Goal: Task Accomplishment & Management: Use online tool/utility

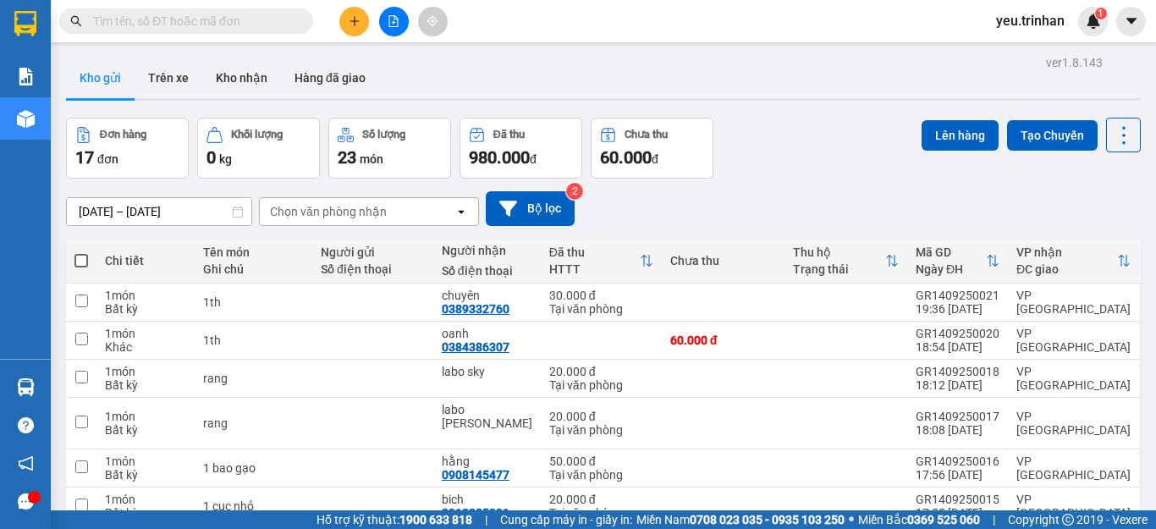
click at [80, 263] on span at bounding box center [81, 261] width 14 height 14
click at [81, 252] on input "checkbox" at bounding box center [81, 252] width 0 height 0
checkbox input "true"
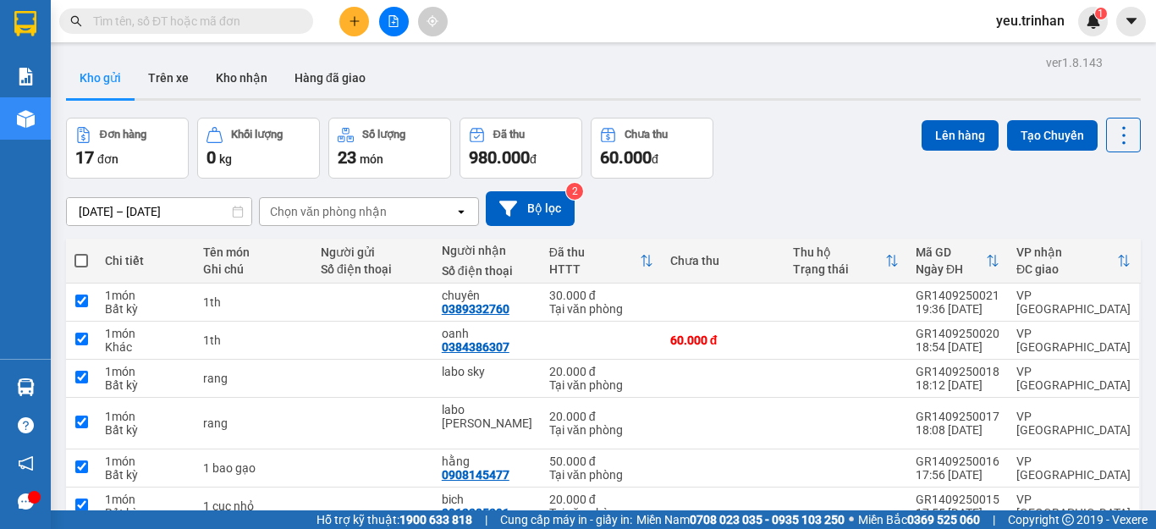
checkbox input "true"
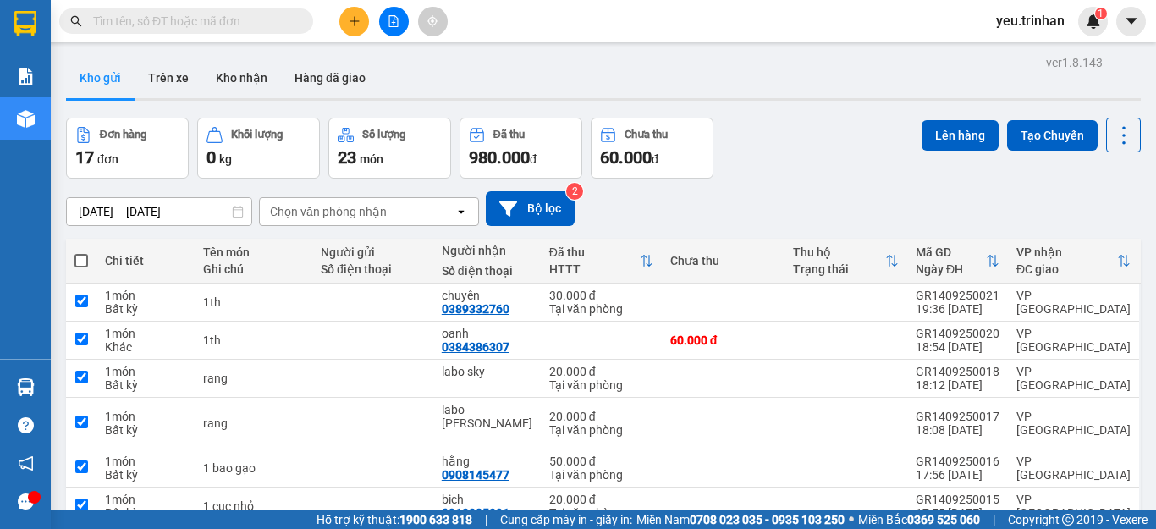
checkbox input "true"
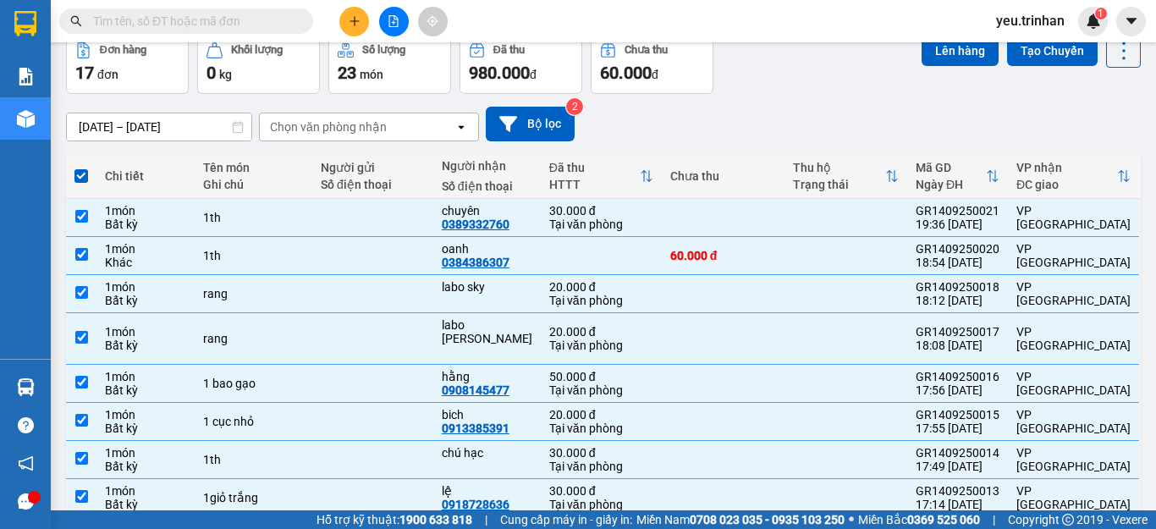
scroll to position [169, 0]
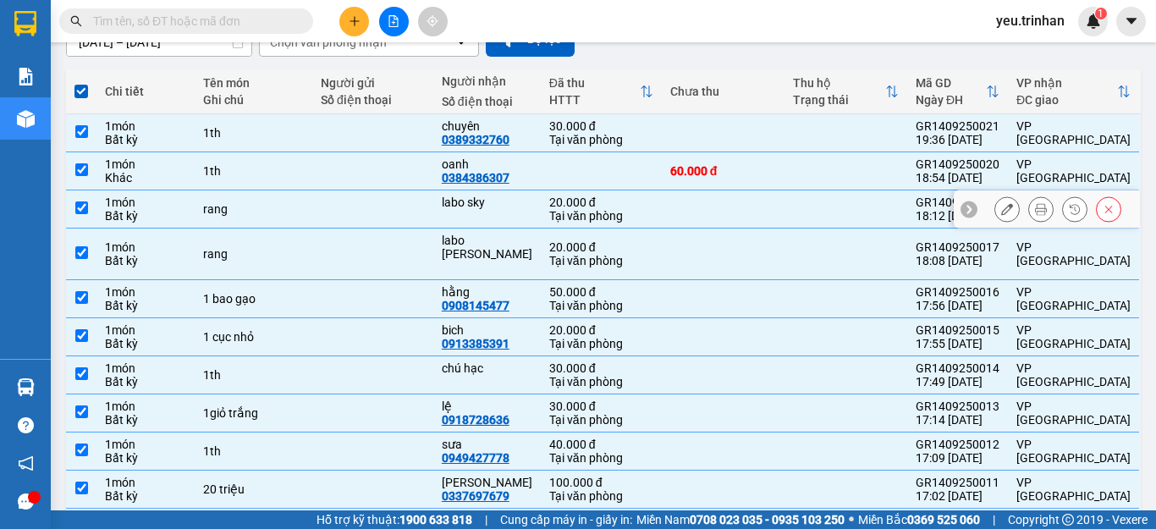
click at [80, 209] on input "checkbox" at bounding box center [81, 207] width 13 height 13
checkbox input "false"
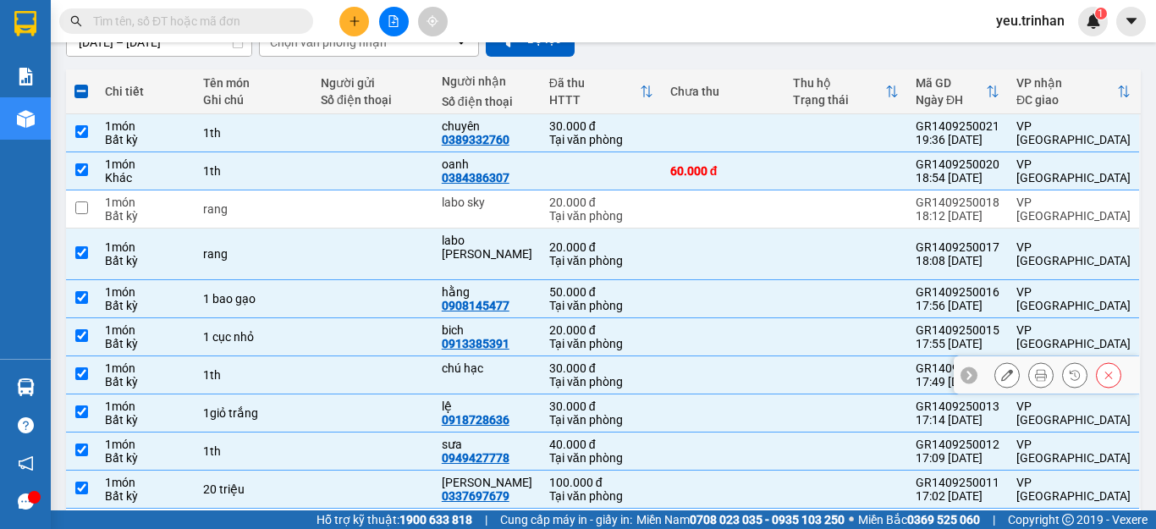
click at [79, 367] on input "checkbox" at bounding box center [81, 373] width 13 height 13
checkbox input "false"
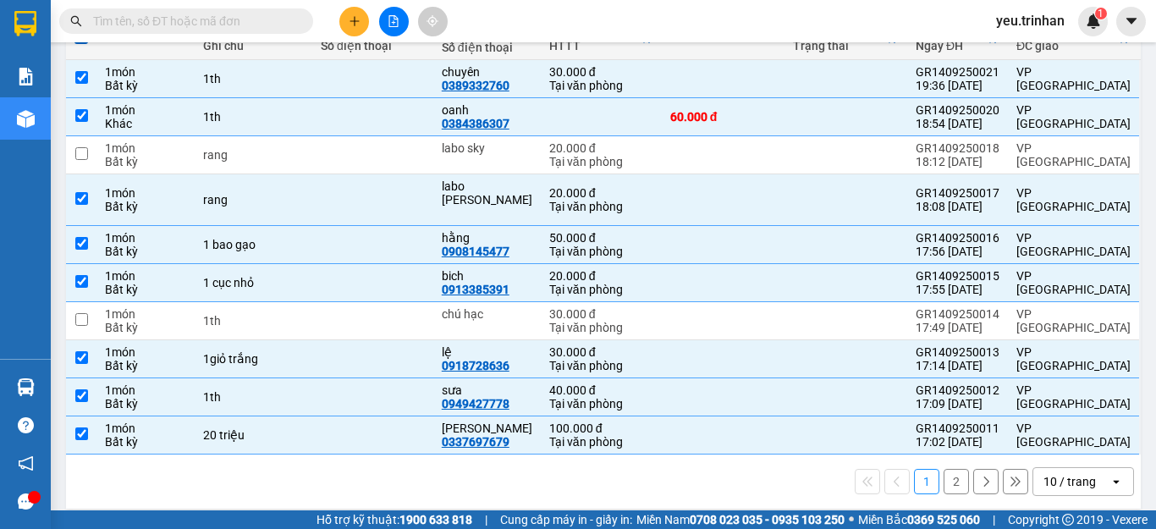
scroll to position [0, 0]
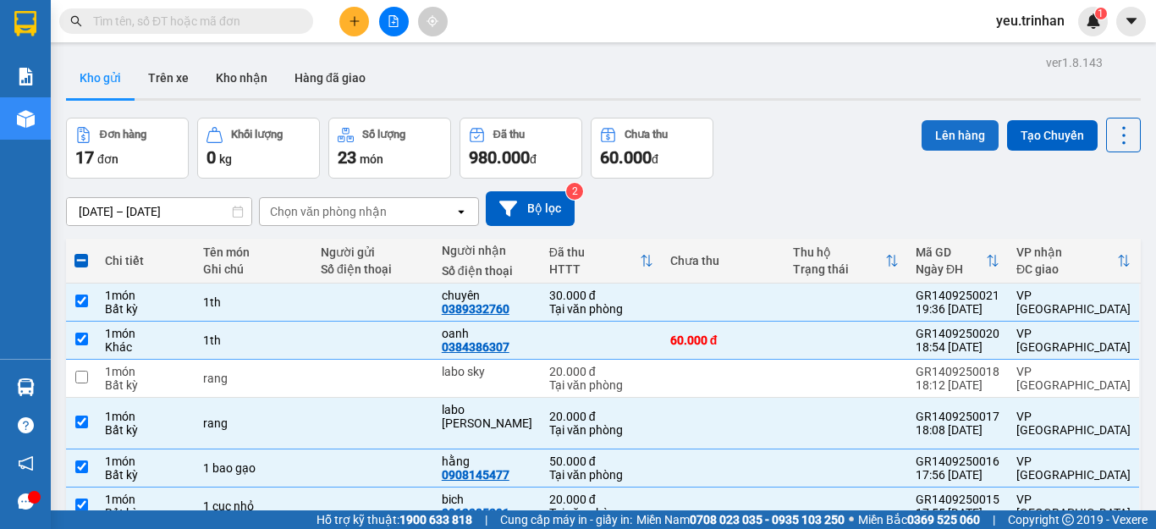
click at [943, 132] on button "Lên hàng" at bounding box center [960, 135] width 77 height 30
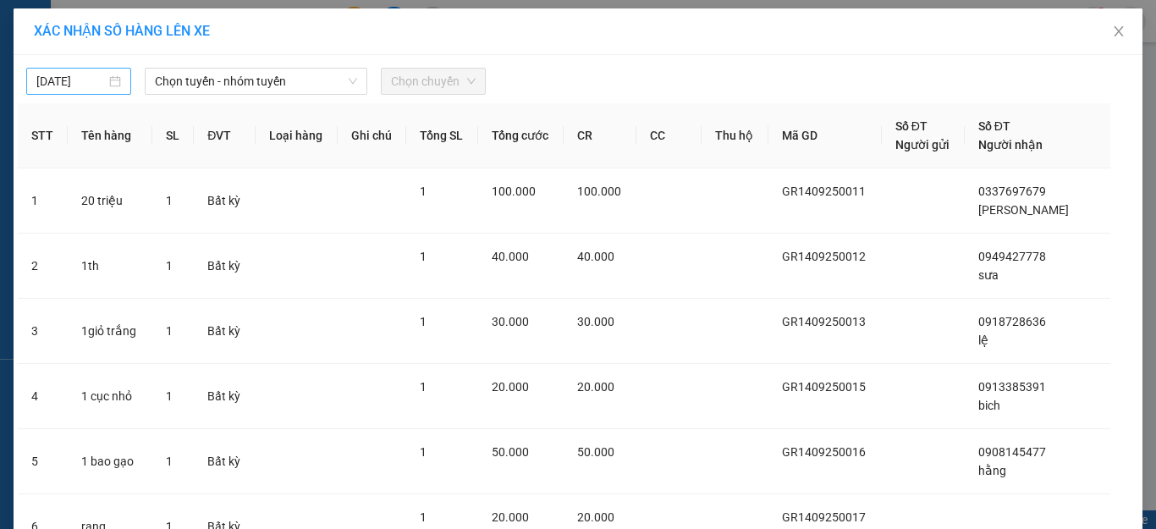
click at [107, 74] on div "15/09/2025" at bounding box center [78, 81] width 85 height 19
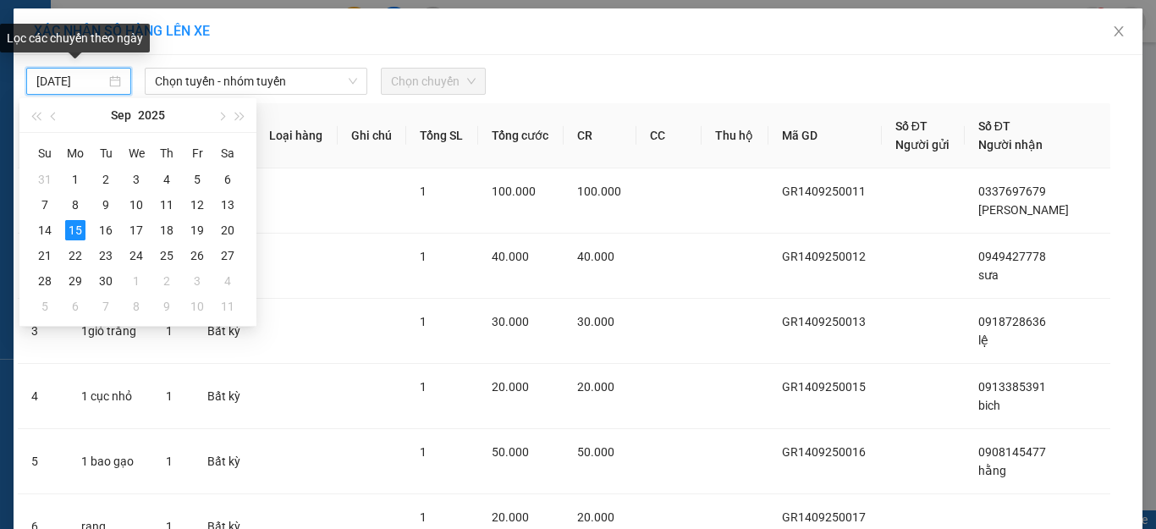
click at [72, 90] on input "15/09/2025" at bounding box center [70, 81] width 69 height 19
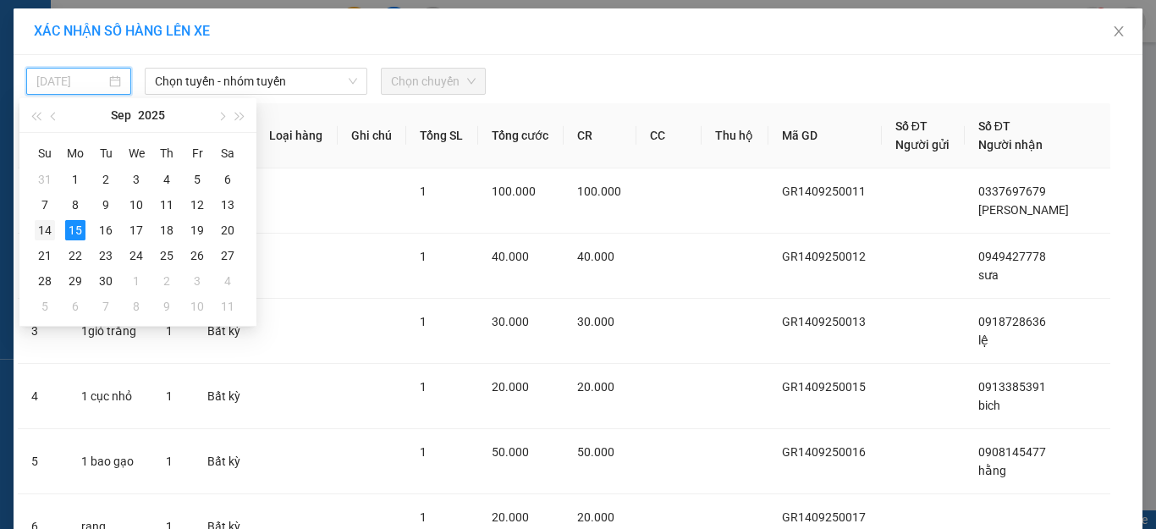
click at [51, 230] on div "14" at bounding box center [45, 230] width 20 height 20
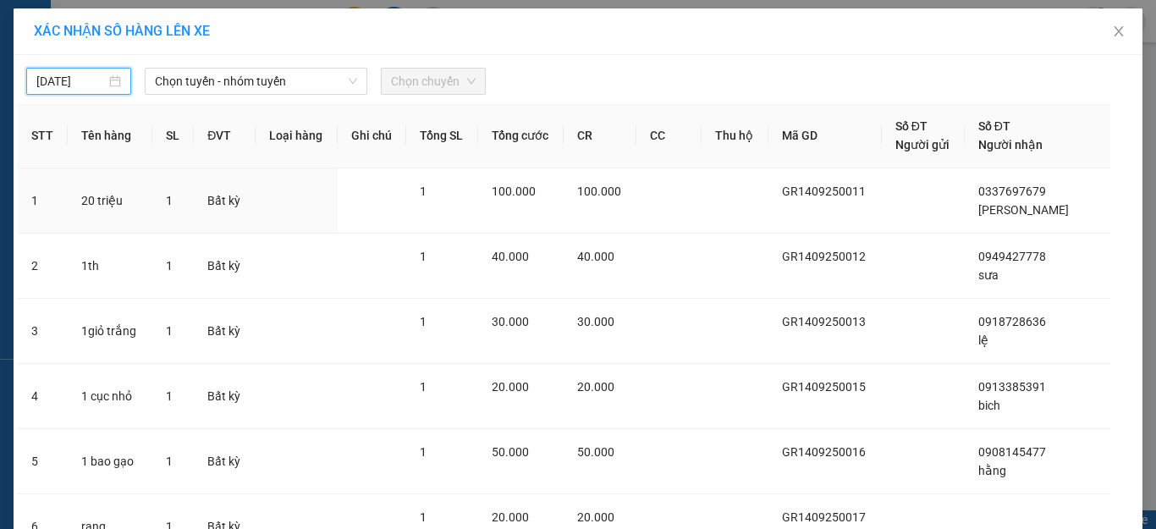
type input "14/09/2025"
click at [225, 83] on span "Chọn tuyến - nhóm tuyến" at bounding box center [256, 81] width 202 height 25
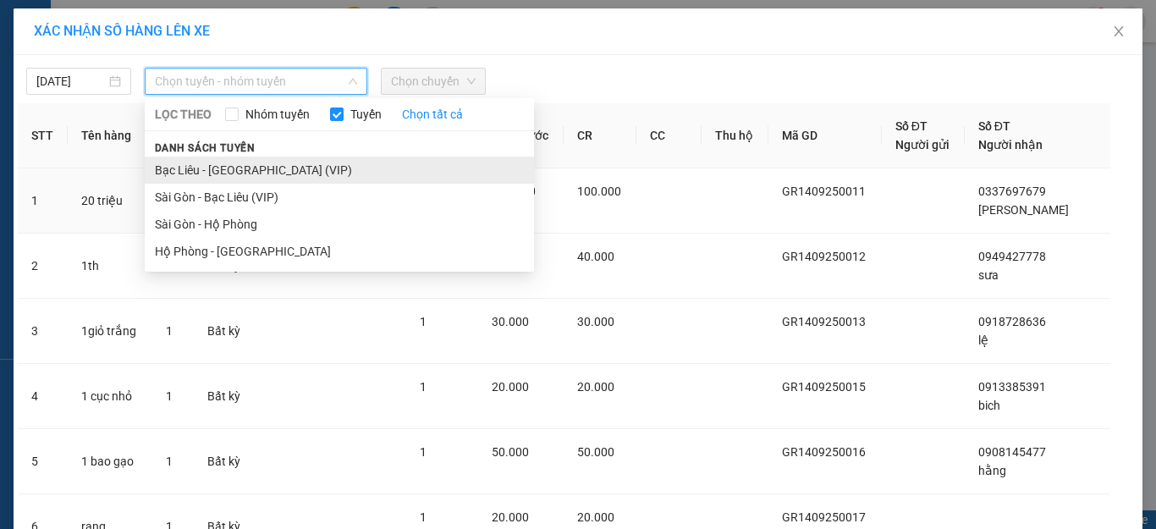
click at [193, 175] on li "Bạc Liêu - Sài Gòn (VIP)" at bounding box center [339, 170] width 389 height 27
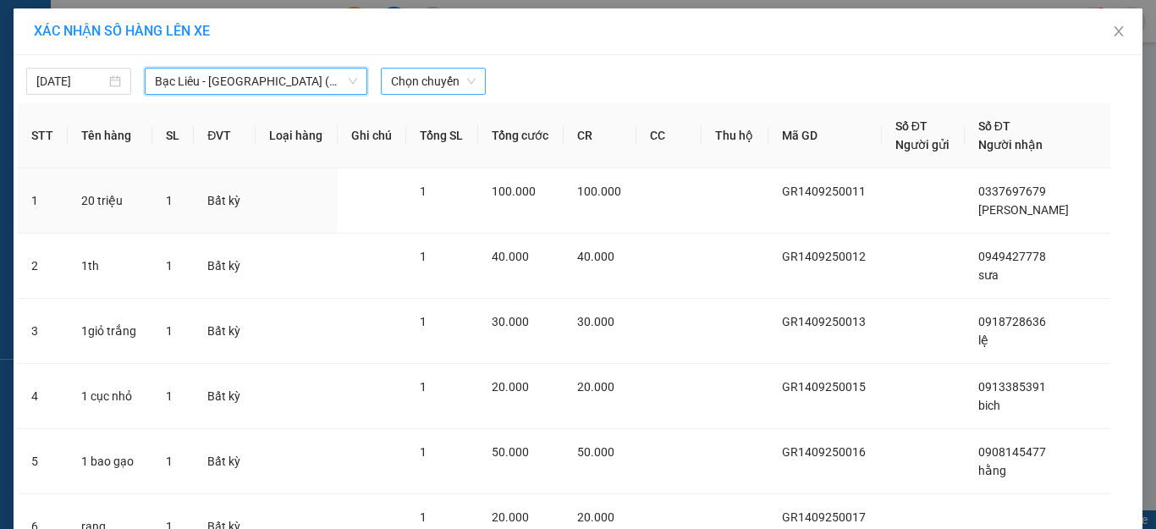
click at [423, 82] on span "Chọn chuyến" at bounding box center [433, 81] width 85 height 25
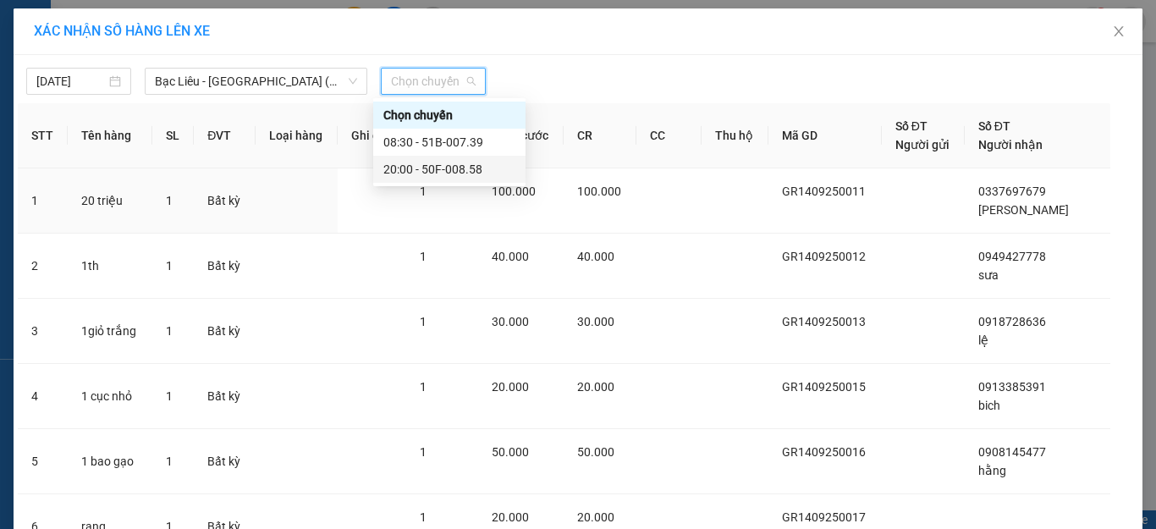
click at [411, 165] on div "20:00 - 50F-008.58" at bounding box center [449, 169] width 132 height 19
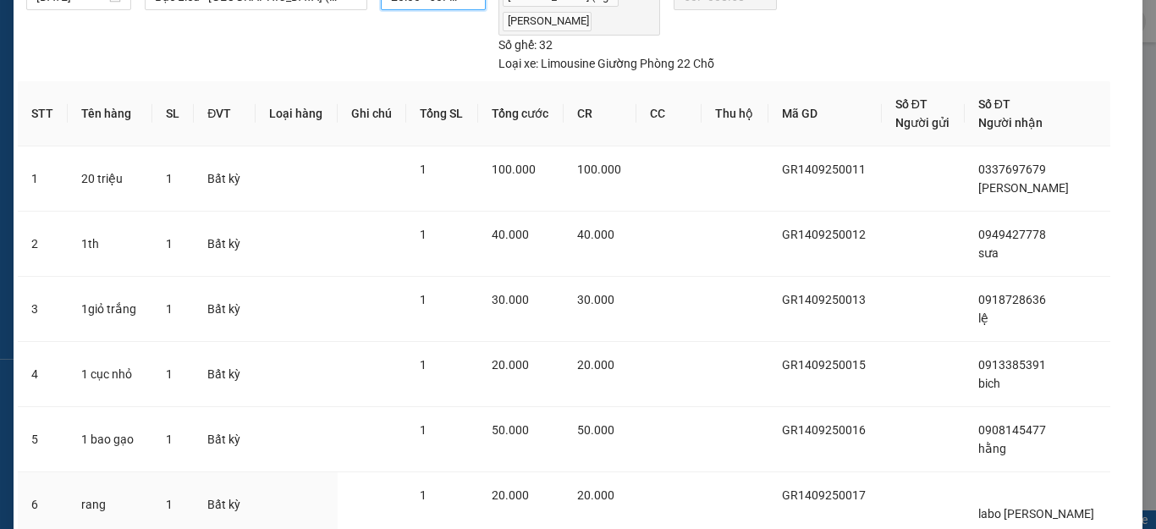
scroll to position [347, 0]
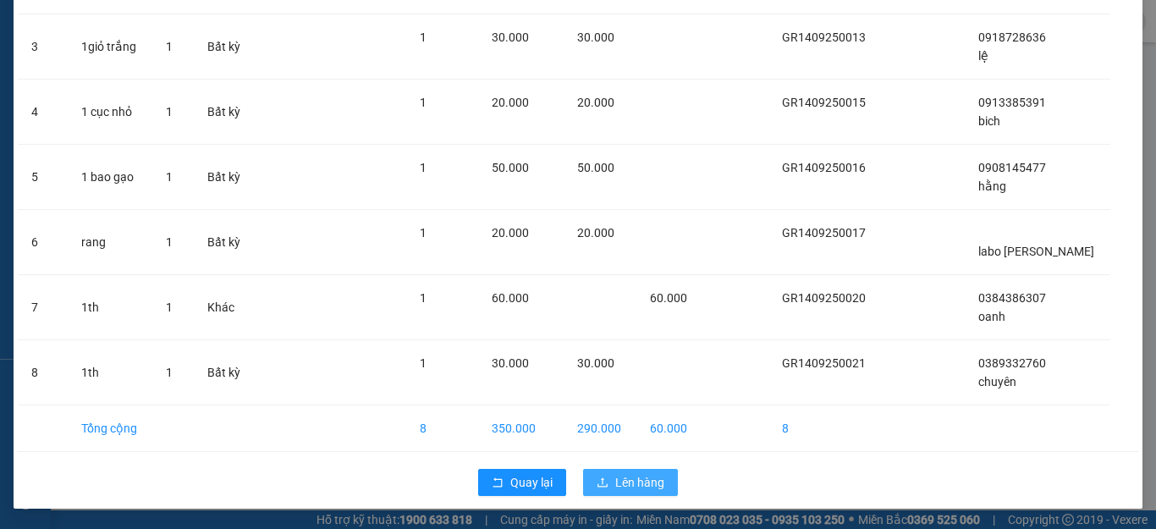
click at [615, 477] on span "Lên hàng" at bounding box center [639, 482] width 49 height 19
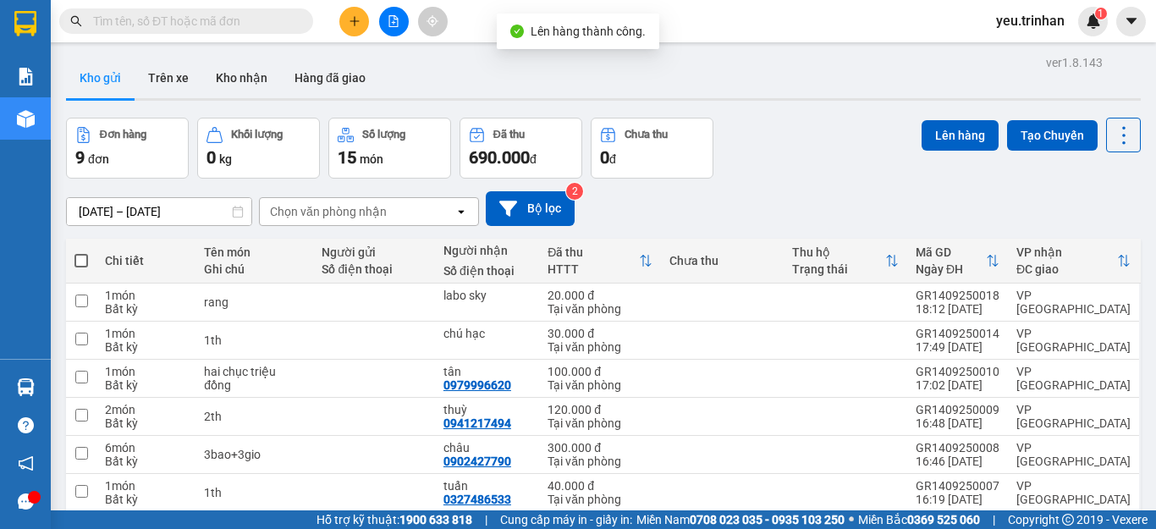
click at [83, 259] on span at bounding box center [81, 261] width 14 height 14
click at [81, 252] on input "checkbox" at bounding box center [81, 252] width 0 height 0
checkbox input "true"
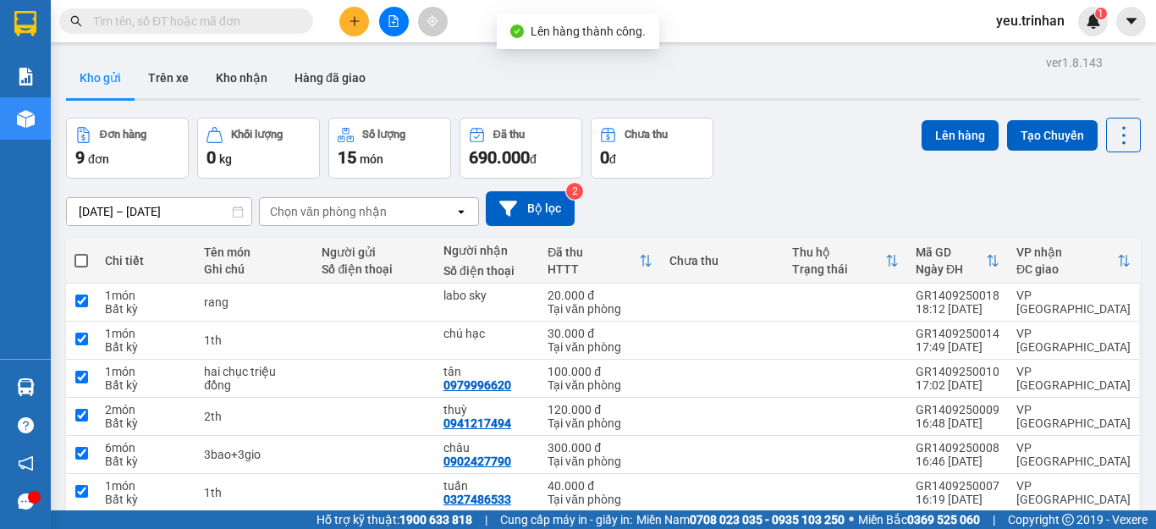
checkbox input "true"
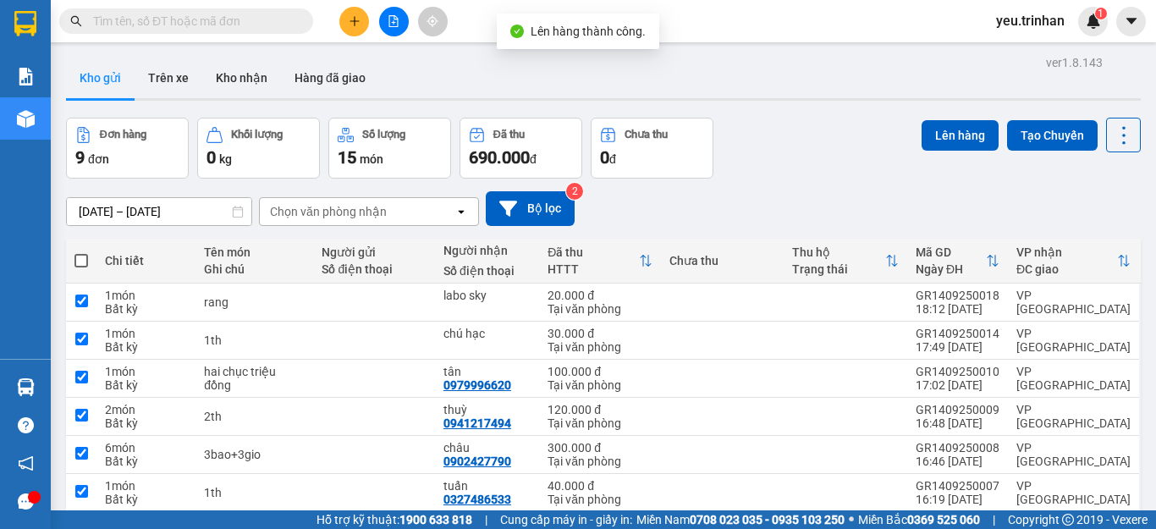
checkbox input "true"
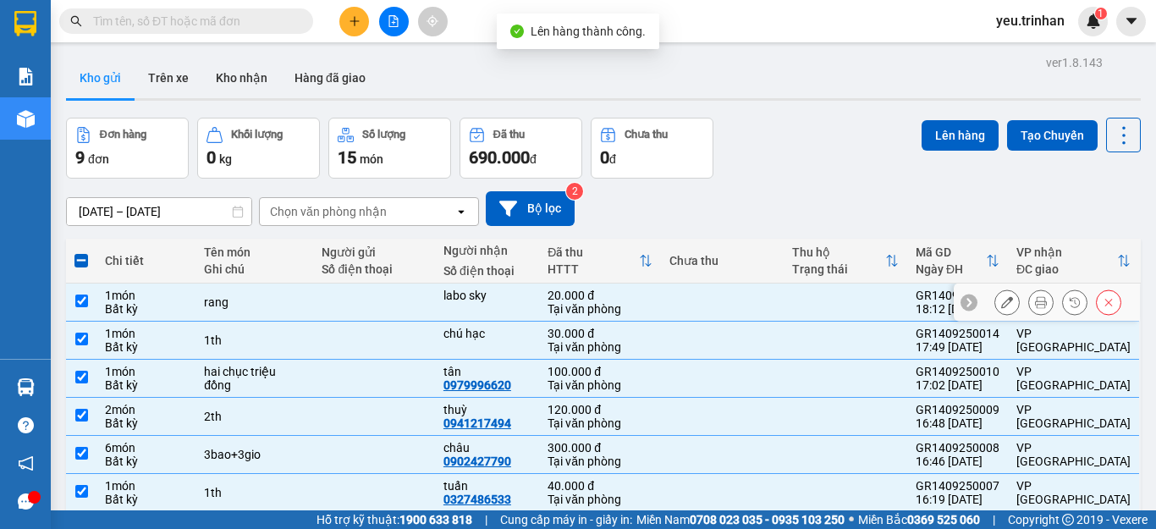
click at [80, 312] on td at bounding box center [81, 303] width 30 height 38
checkbox input "false"
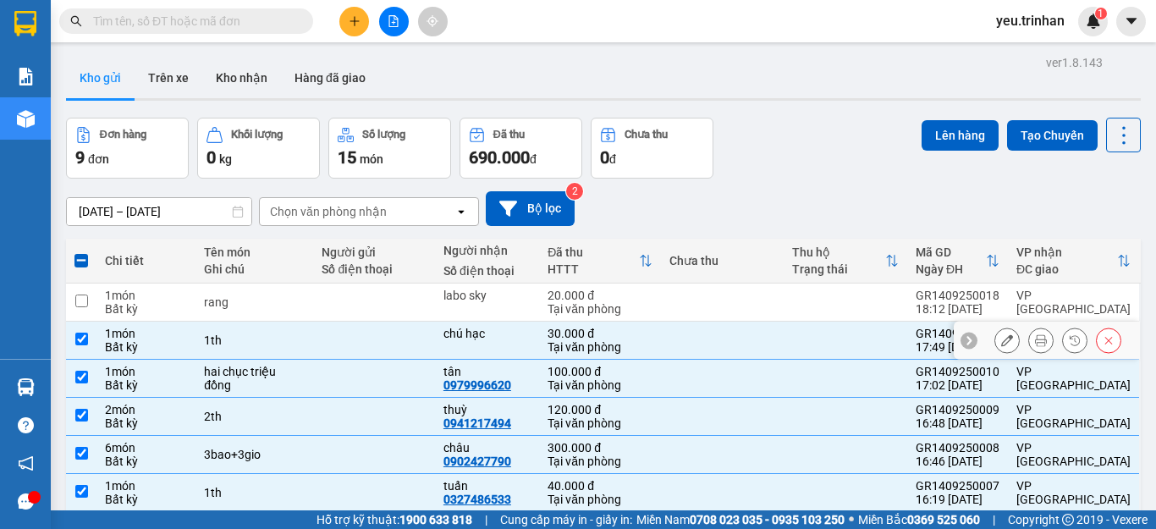
click at [80, 339] on input "checkbox" at bounding box center [81, 339] width 13 height 13
checkbox input "false"
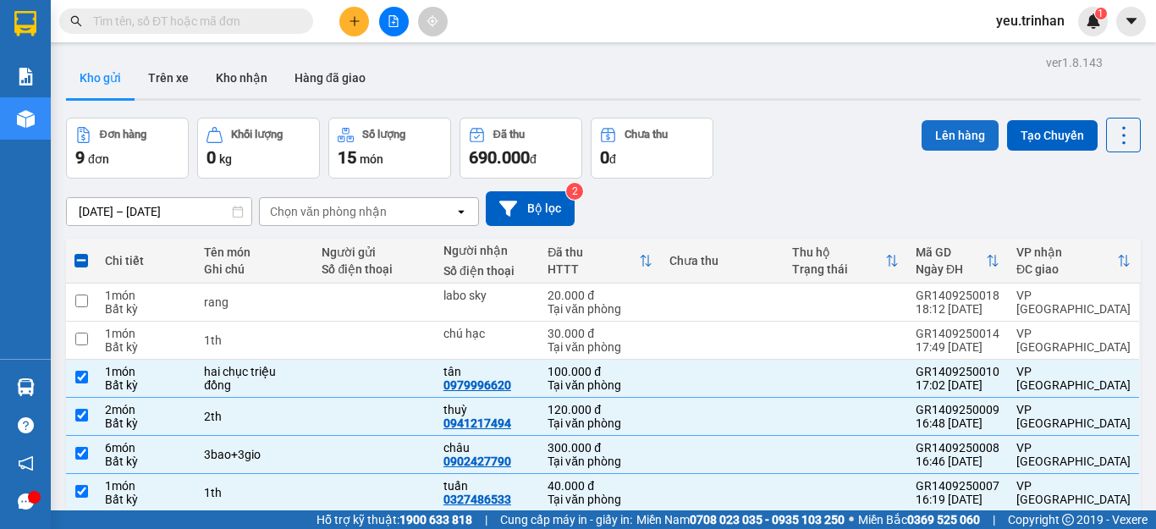
click at [931, 124] on button "Lên hàng" at bounding box center [960, 135] width 77 height 30
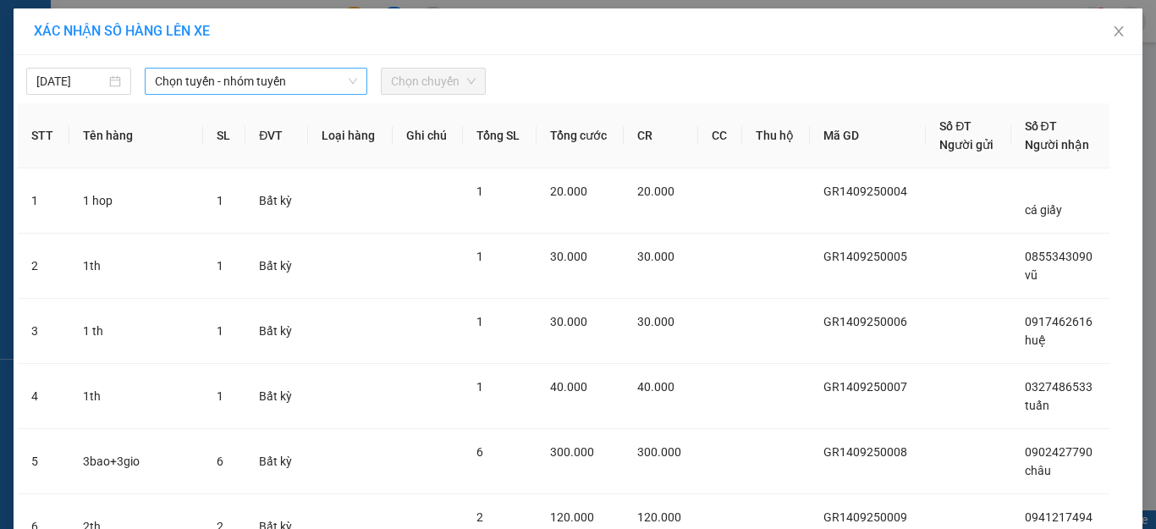
click at [183, 72] on span "Chọn tuyến - nhóm tuyến" at bounding box center [256, 81] width 202 height 25
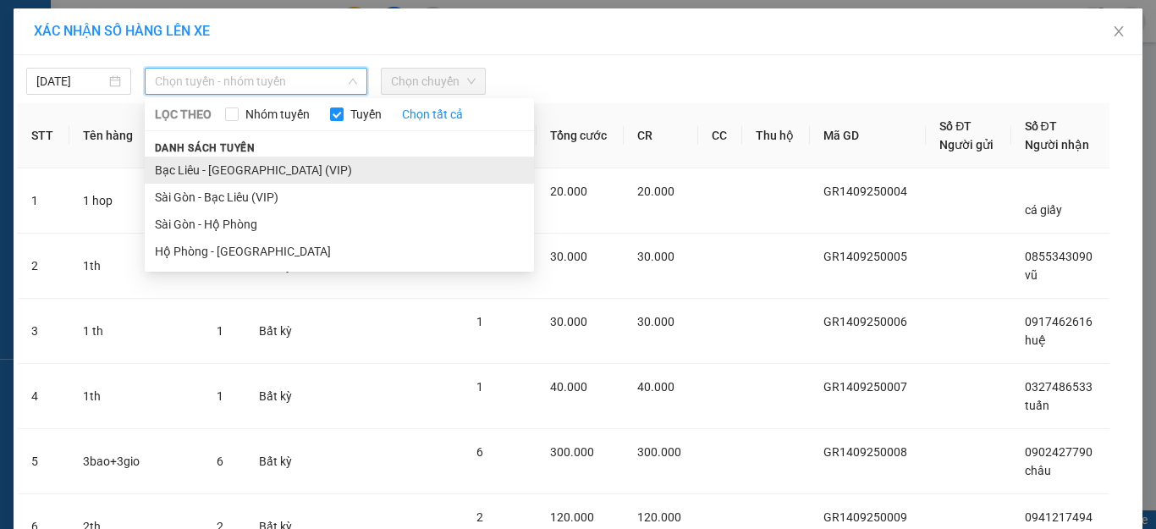
click at [192, 161] on li "Bạc Liêu - Sài Gòn (VIP)" at bounding box center [339, 170] width 389 height 27
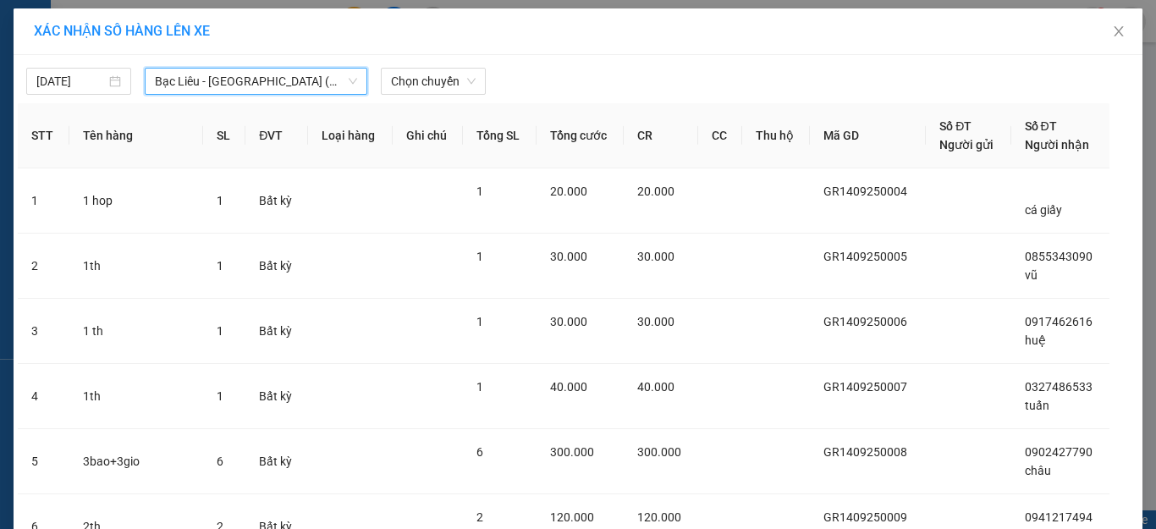
drag, startPoint x: 426, startPoint y: 81, endPoint x: 422, endPoint y: 97, distance: 15.8
click at [426, 80] on span "Chọn chuyến" at bounding box center [433, 81] width 85 height 25
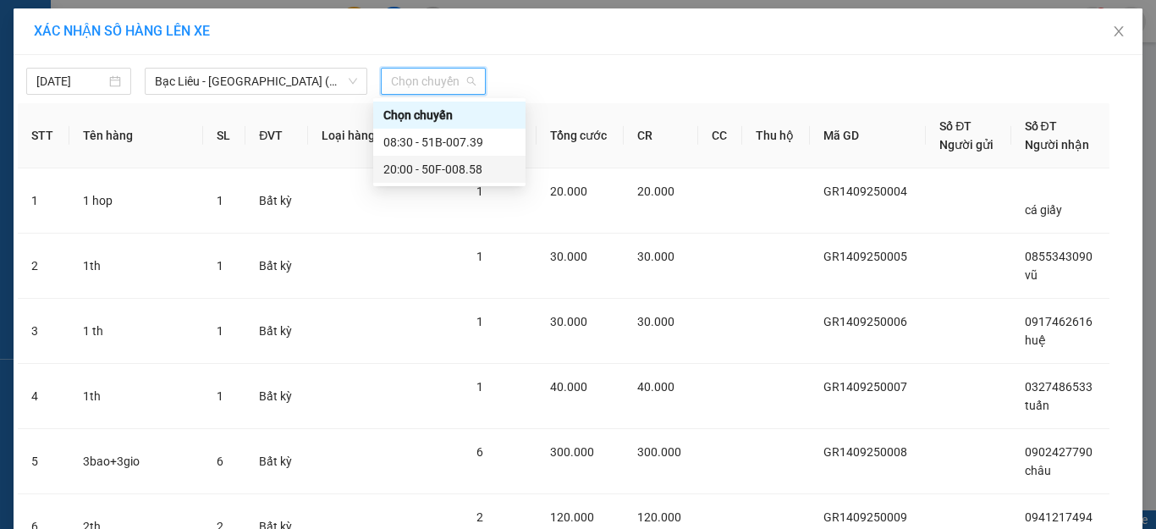
click at [410, 163] on div "20:00 - 50F-008.58" at bounding box center [449, 169] width 132 height 19
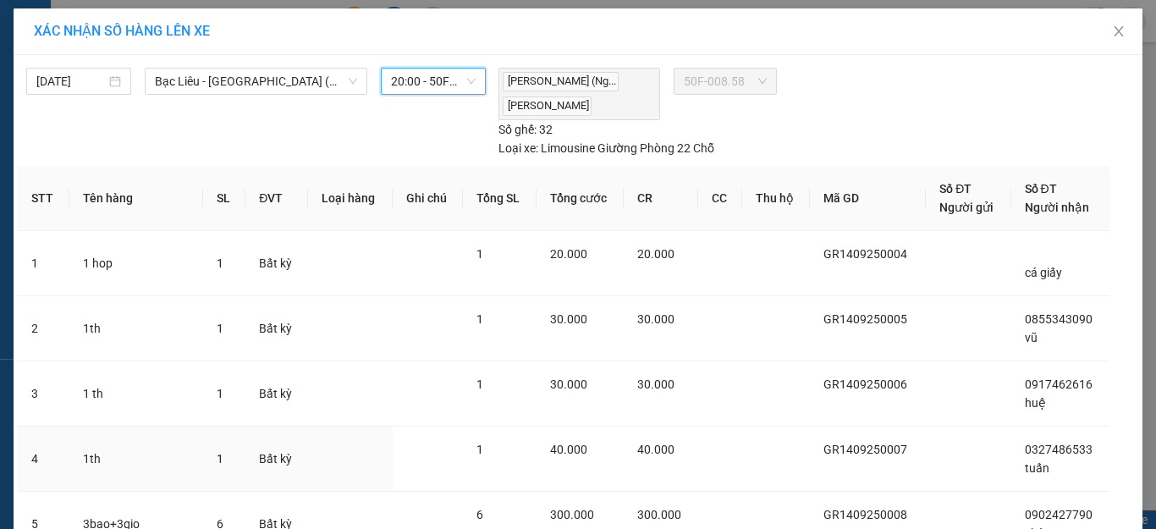
scroll to position [282, 0]
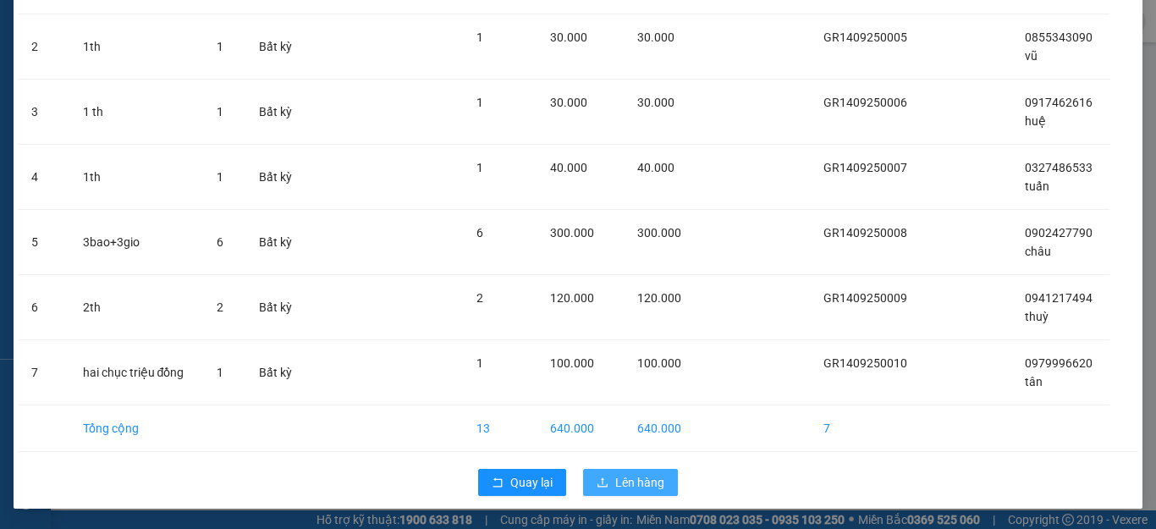
click at [636, 485] on span "Lên hàng" at bounding box center [639, 482] width 49 height 19
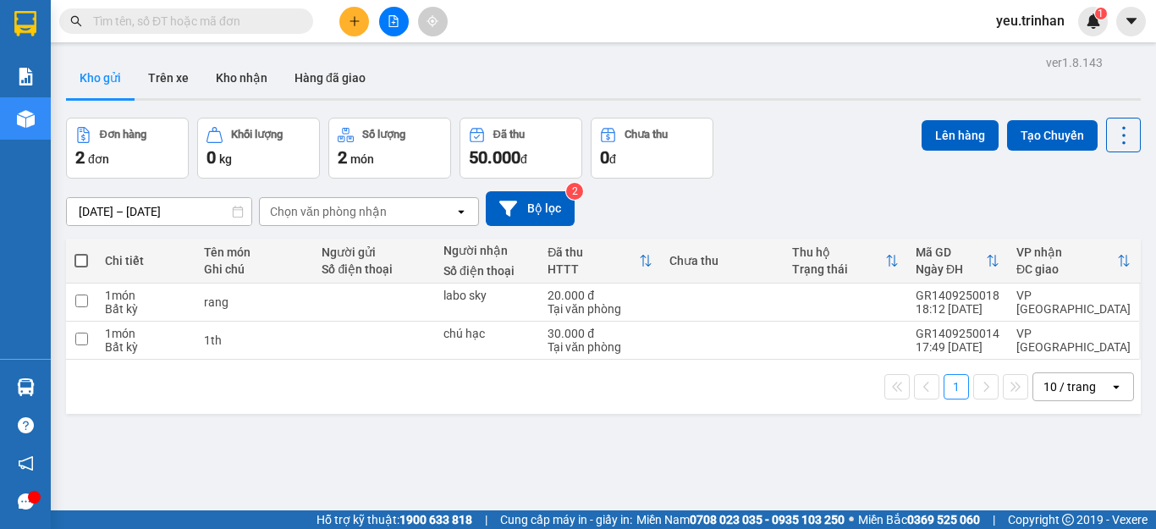
click at [81, 262] on span at bounding box center [81, 261] width 14 height 14
click at [81, 252] on input "checkbox" at bounding box center [81, 252] width 0 height 0
checkbox input "true"
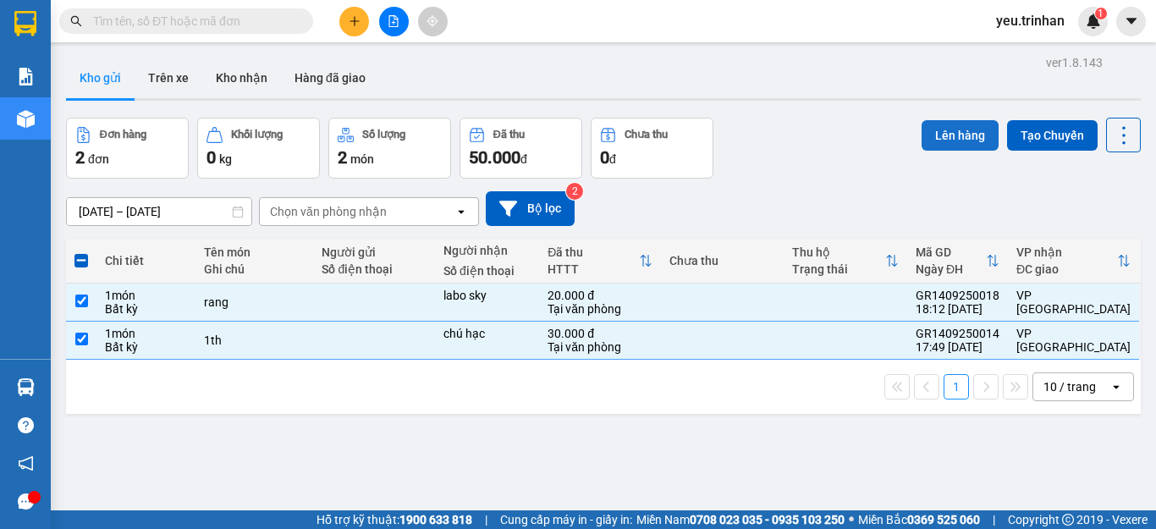
click at [944, 135] on button "Lên hàng" at bounding box center [960, 135] width 77 height 30
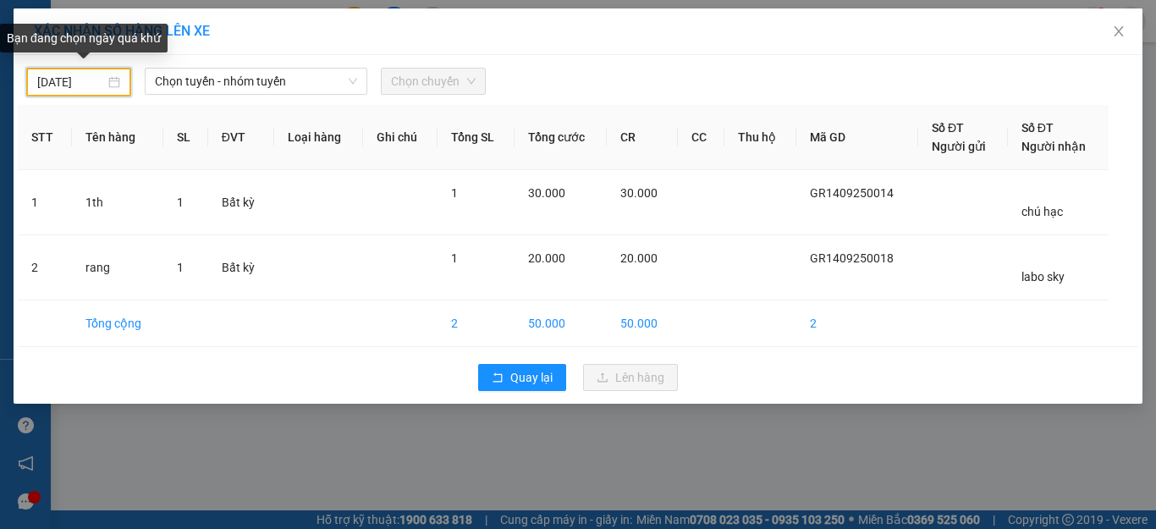
click at [96, 84] on input "14/09/2025" at bounding box center [71, 82] width 68 height 19
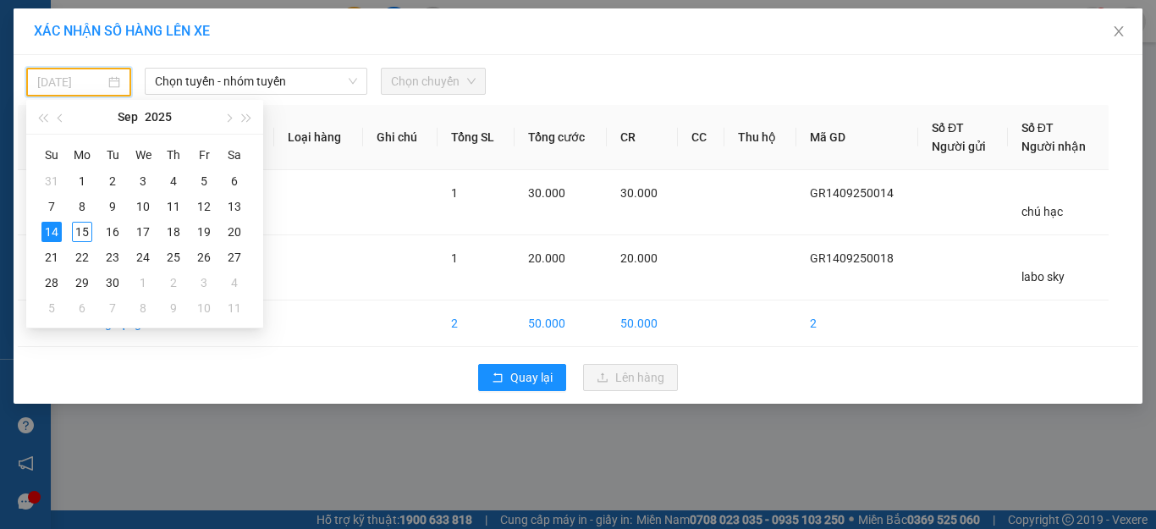
type input "14/09/2025"
click at [55, 234] on div "14" at bounding box center [51, 232] width 20 height 20
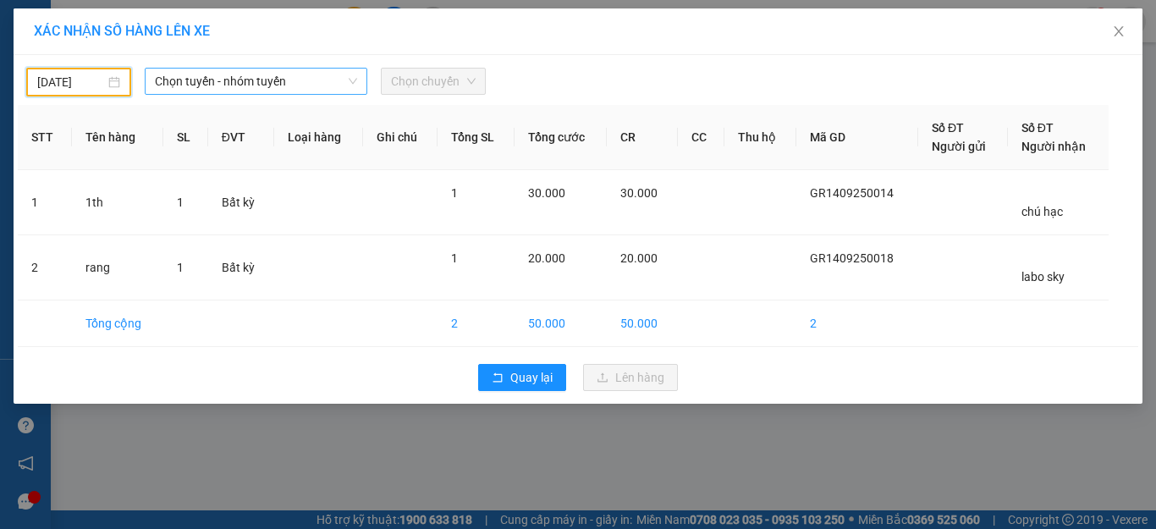
click at [260, 75] on span "Chọn tuyến - nhóm tuyến" at bounding box center [256, 81] width 202 height 25
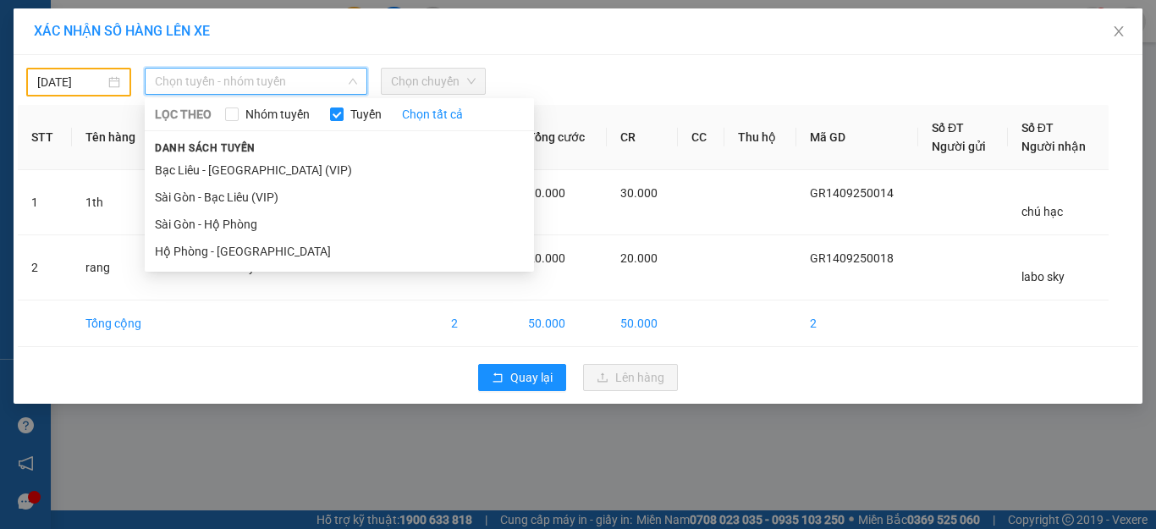
click at [237, 166] on li "Bạc Liêu - Sài Gòn (VIP)" at bounding box center [339, 170] width 389 height 27
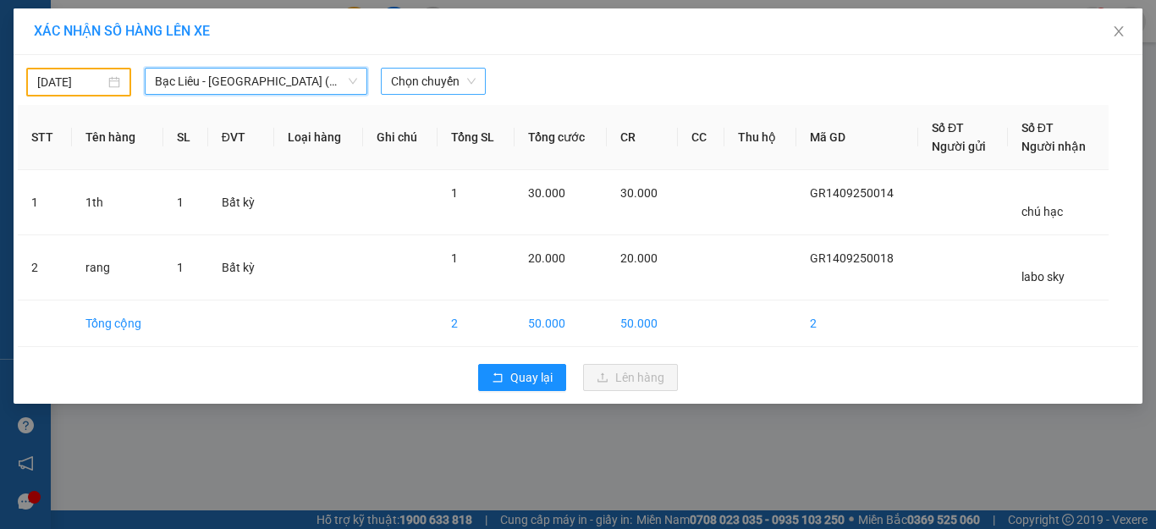
click at [388, 84] on div "Chọn chuyến" at bounding box center [433, 81] width 105 height 27
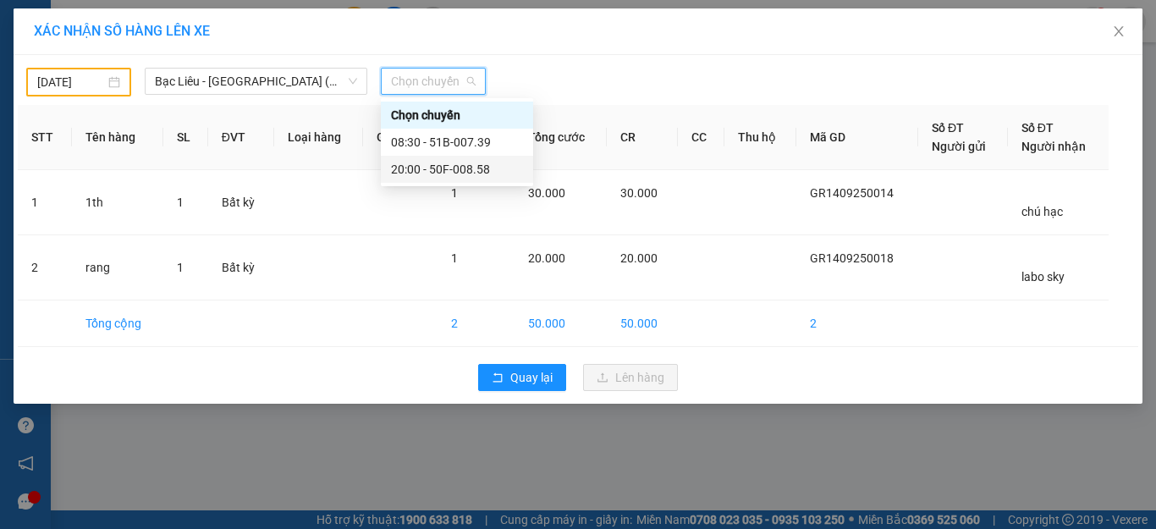
click at [423, 167] on div "20:00 - 50F-008.58" at bounding box center [457, 169] width 132 height 19
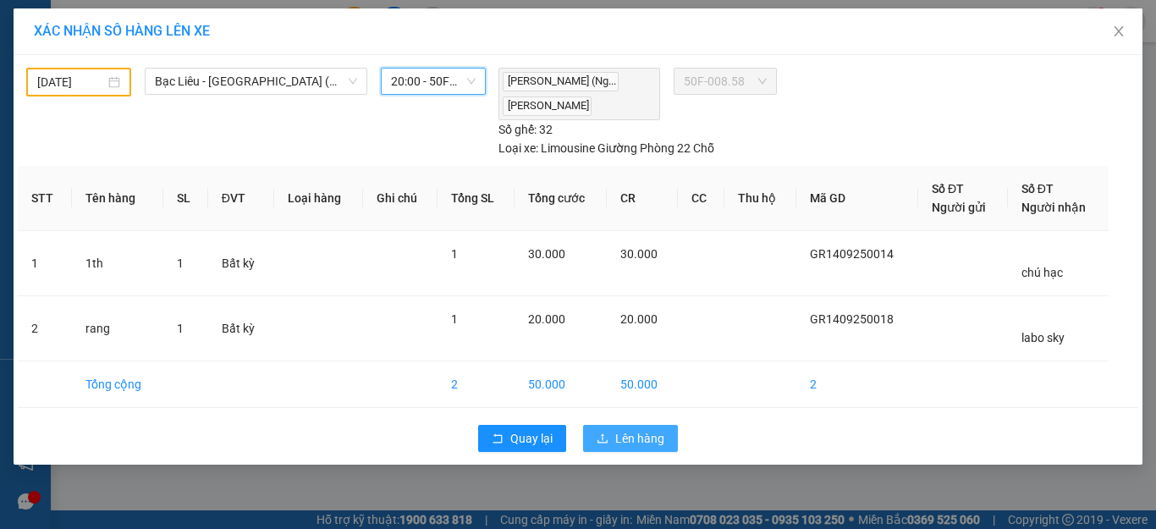
drag, startPoint x: 619, startPoint y: 438, endPoint x: 604, endPoint y: 412, distance: 29.2
click at [607, 431] on button "Lên hàng" at bounding box center [630, 438] width 95 height 27
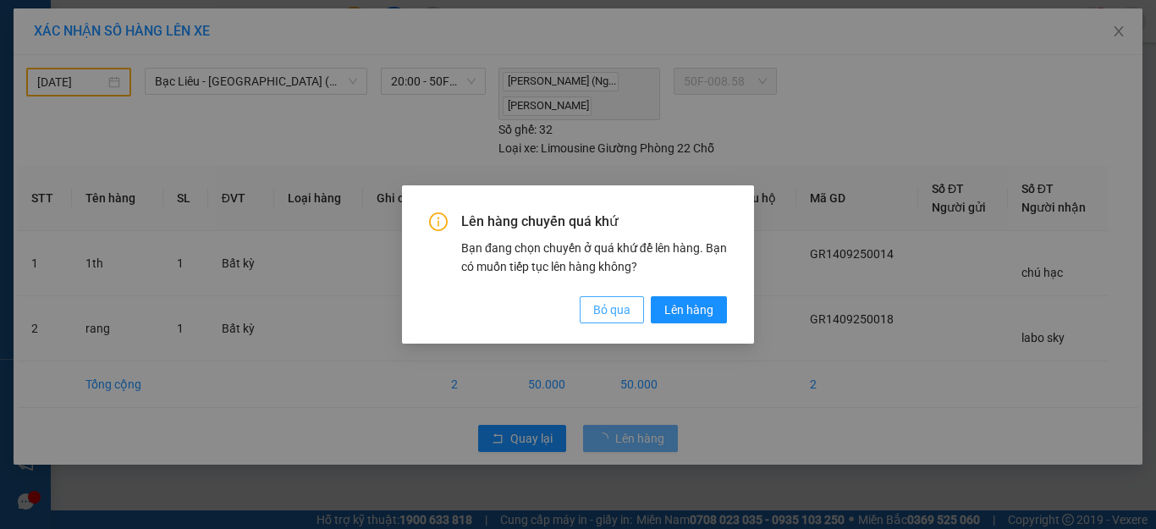
click at [604, 306] on span "Bỏ qua" at bounding box center [611, 310] width 37 height 19
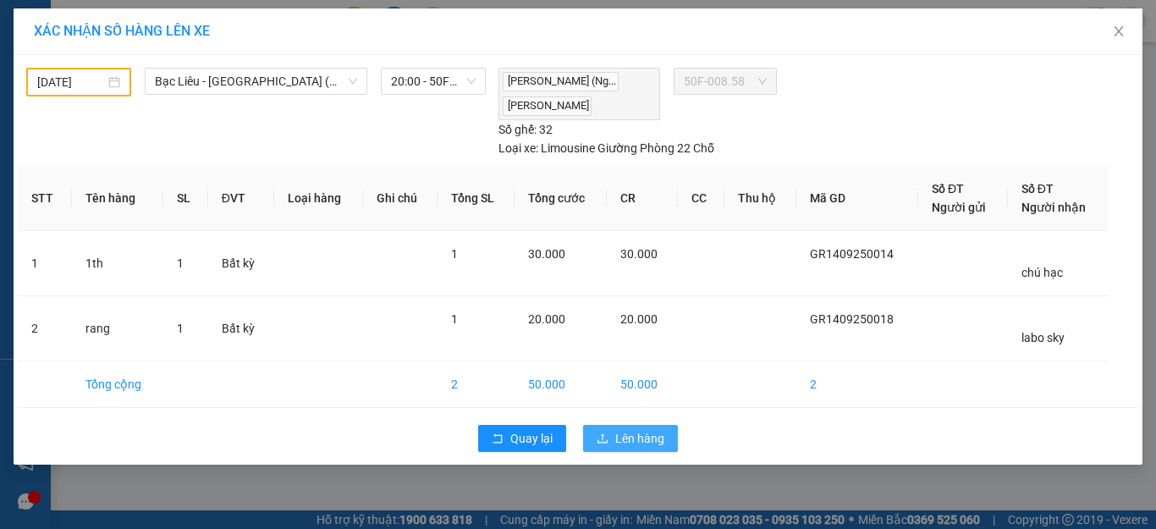
drag, startPoint x: 624, startPoint y: 433, endPoint x: 621, endPoint y: 425, distance: 8.8
click at [622, 435] on span "Lên hàng" at bounding box center [639, 438] width 49 height 19
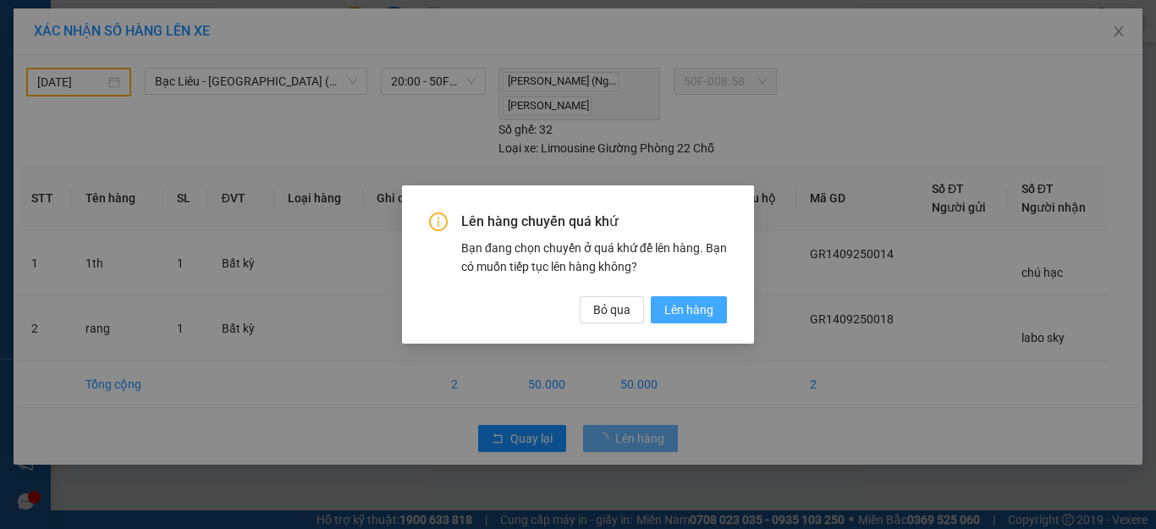
click at [671, 308] on span "Lên hàng" at bounding box center [688, 310] width 49 height 19
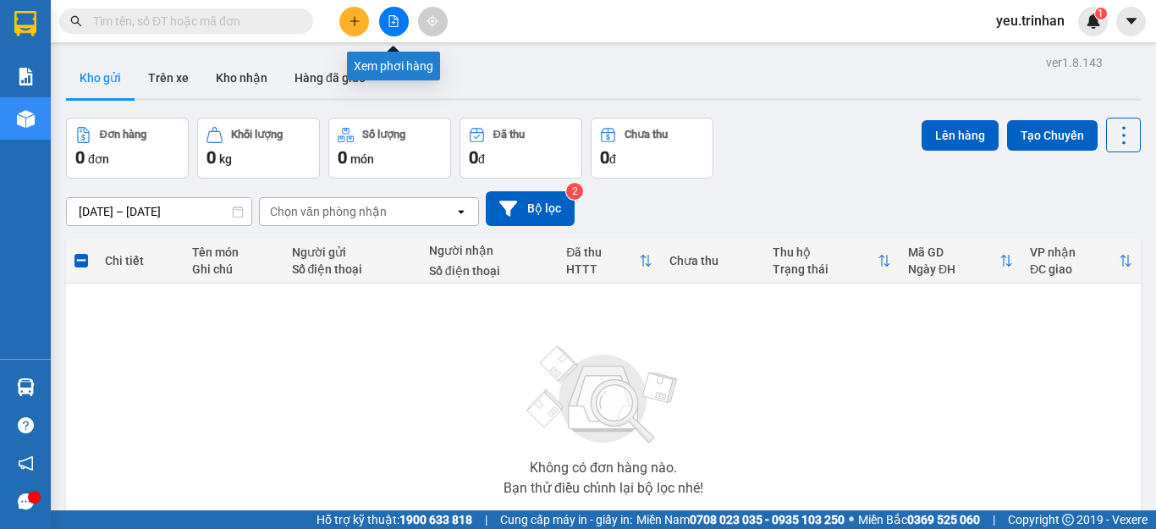
click at [386, 22] on button at bounding box center [394, 22] width 30 height 30
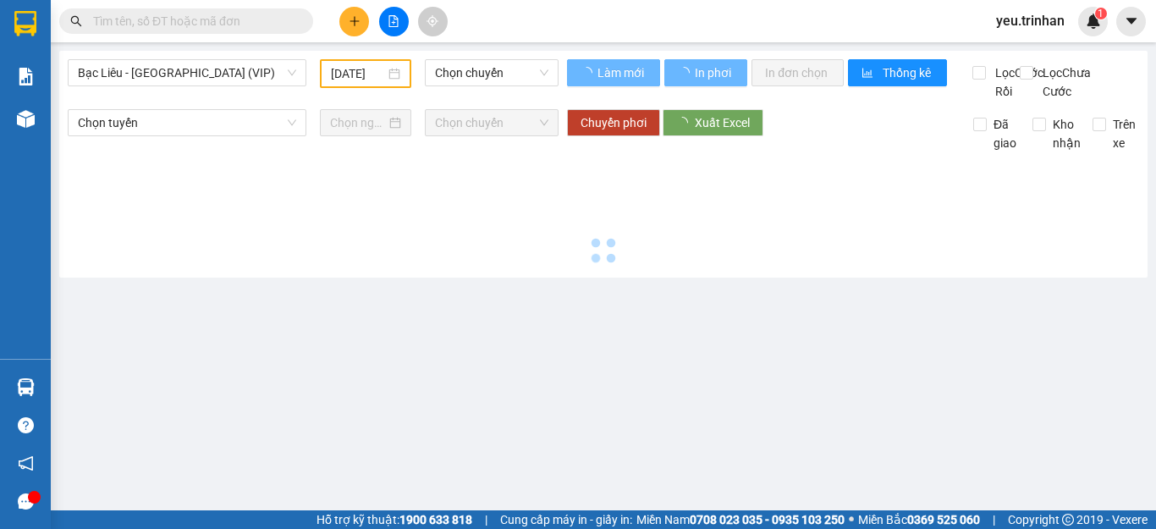
type input "15/09/2025"
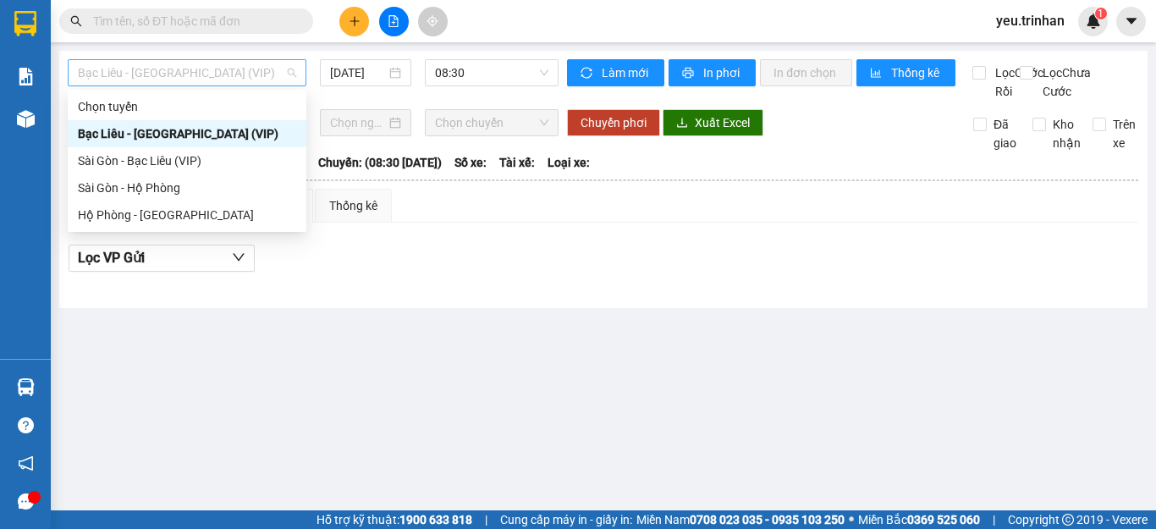
click at [253, 80] on span "Bạc Liêu - Sài Gòn (VIP)" at bounding box center [187, 72] width 218 height 25
drag, startPoint x: 150, startPoint y: 166, endPoint x: 164, endPoint y: 163, distance: 14.6
click at [155, 166] on div "Sài Gòn - Bạc Liêu (VIP)" at bounding box center [187, 161] width 218 height 19
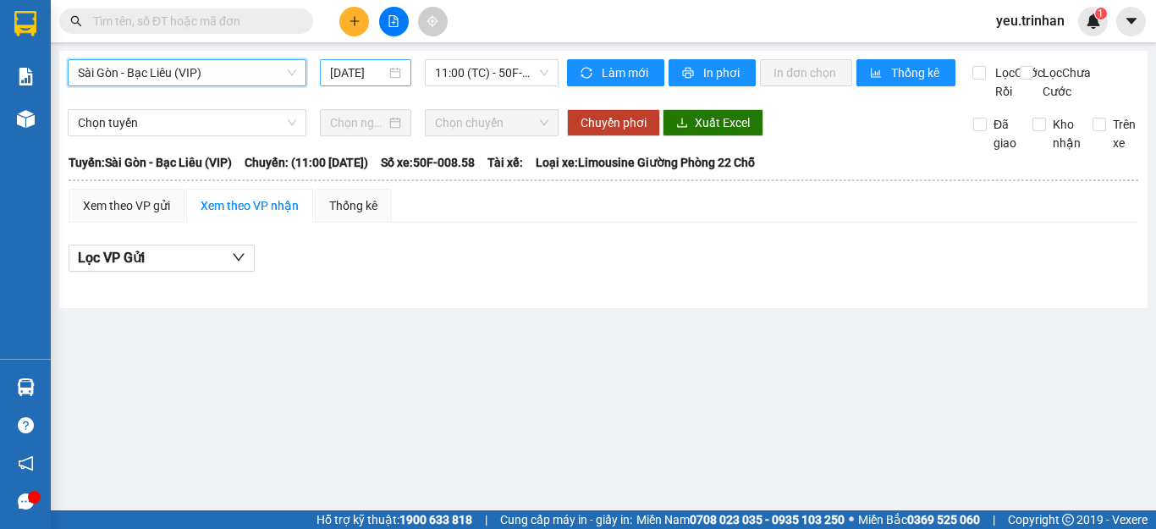
click at [391, 69] on div "15/09/2025" at bounding box center [365, 72] width 71 height 19
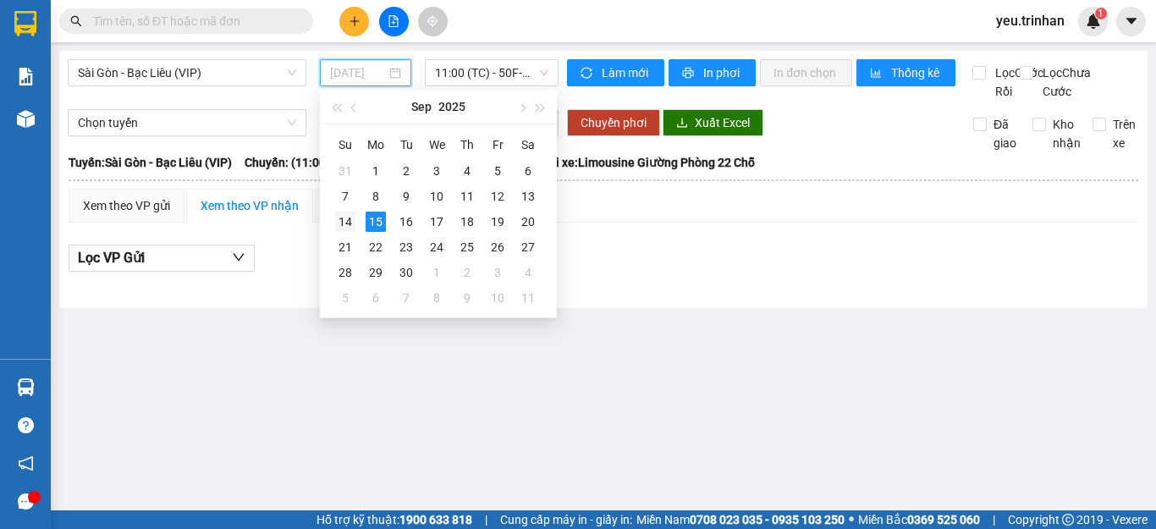
click at [345, 222] on div "14" at bounding box center [345, 222] width 20 height 20
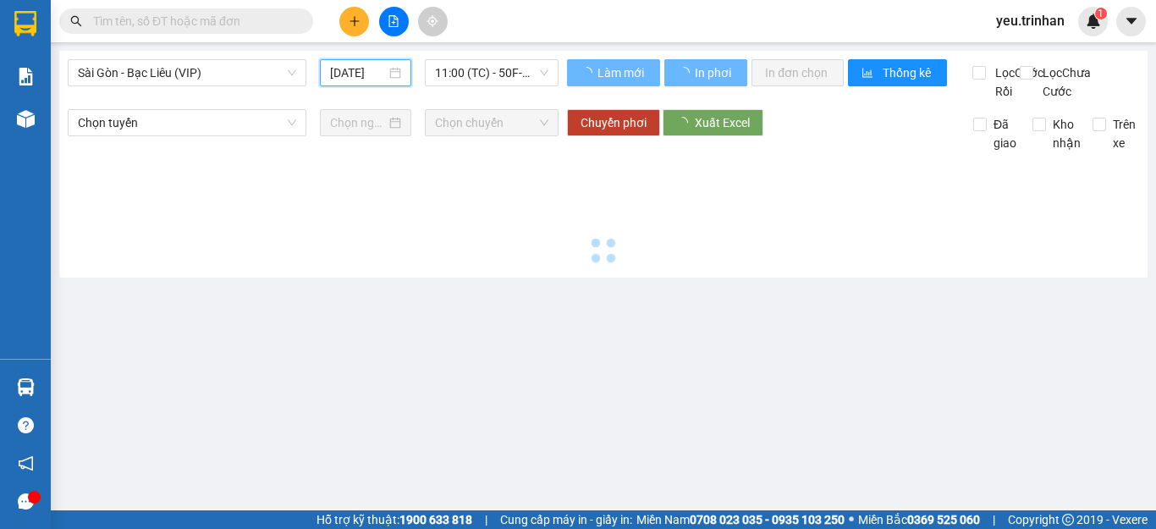
type input "14/09/2025"
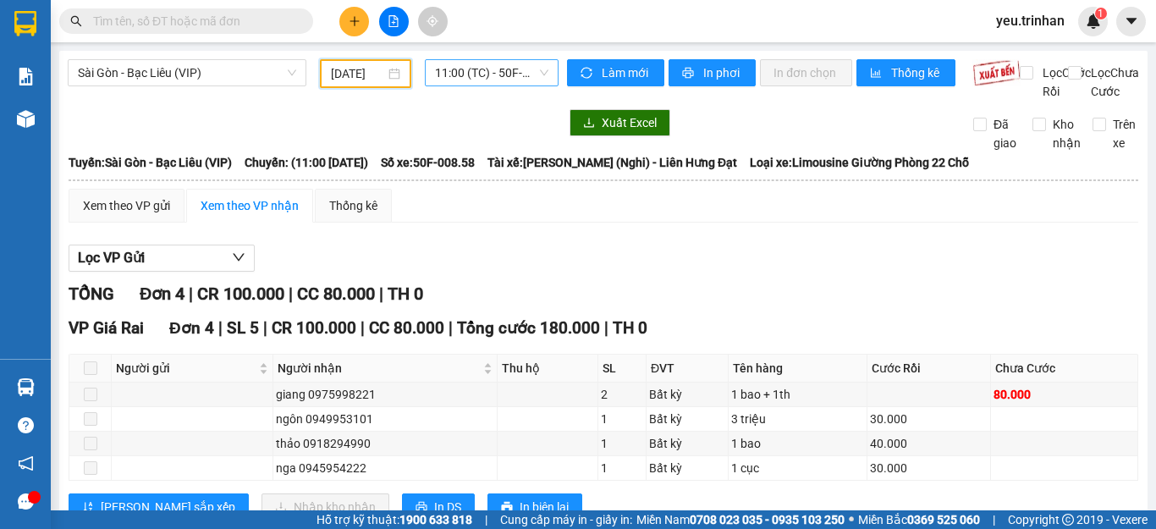
click at [441, 80] on span "11:00 (TC) - 50F-008.58" at bounding box center [491, 72] width 113 height 25
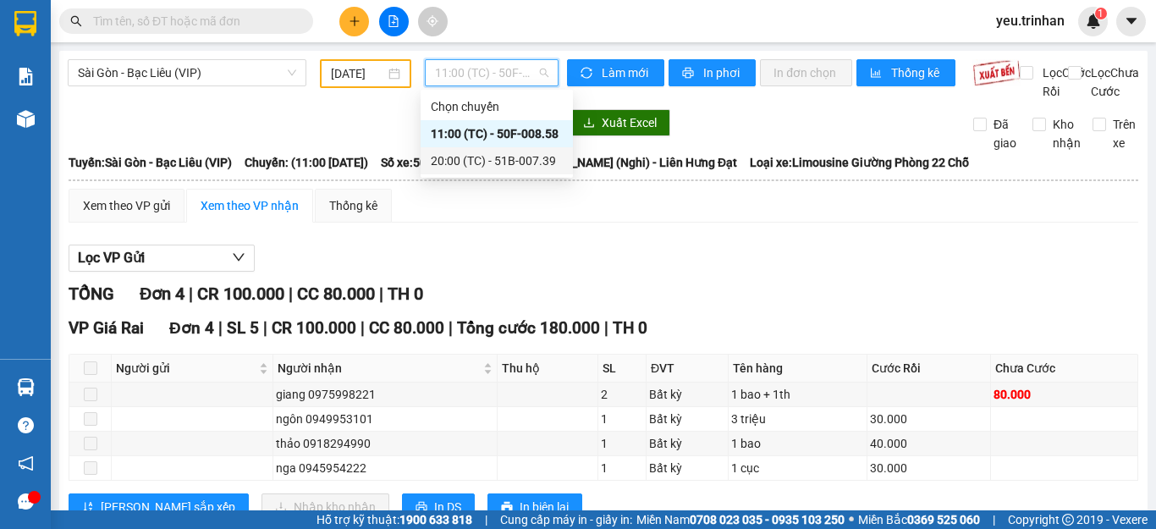
click at [494, 159] on div "20:00 (TC) - 51B-007.39" at bounding box center [497, 161] width 132 height 19
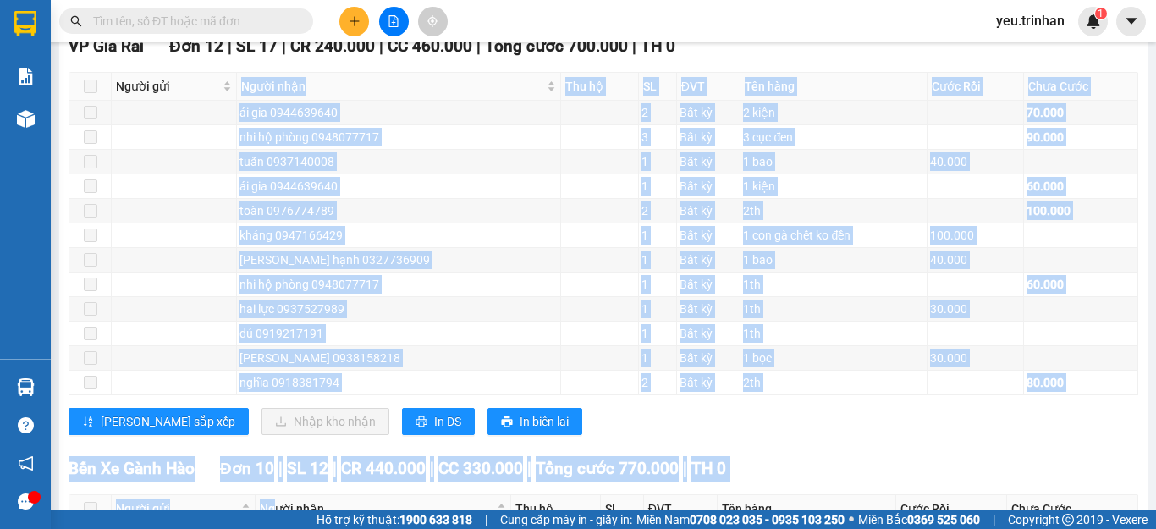
scroll to position [657, 0]
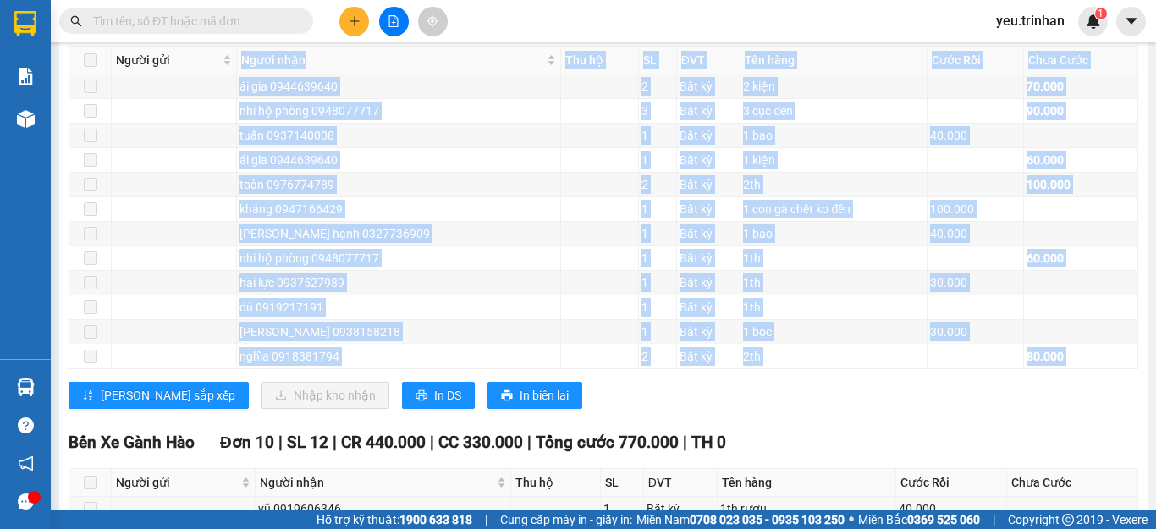
drag, startPoint x: 240, startPoint y: 335, endPoint x: 316, endPoint y: 389, distance: 92.8
click at [316, 389] on div "VP Giá Rai Đơn 12 | SL 17 | CR 240.000 | CC 460.000 | Tổng cước 700.000 | TH 0 …" at bounding box center [604, 215] width 1070 height 414
click at [402, 409] on button "In DS" at bounding box center [438, 395] width 73 height 27
click at [385, 22] on button at bounding box center [394, 22] width 30 height 30
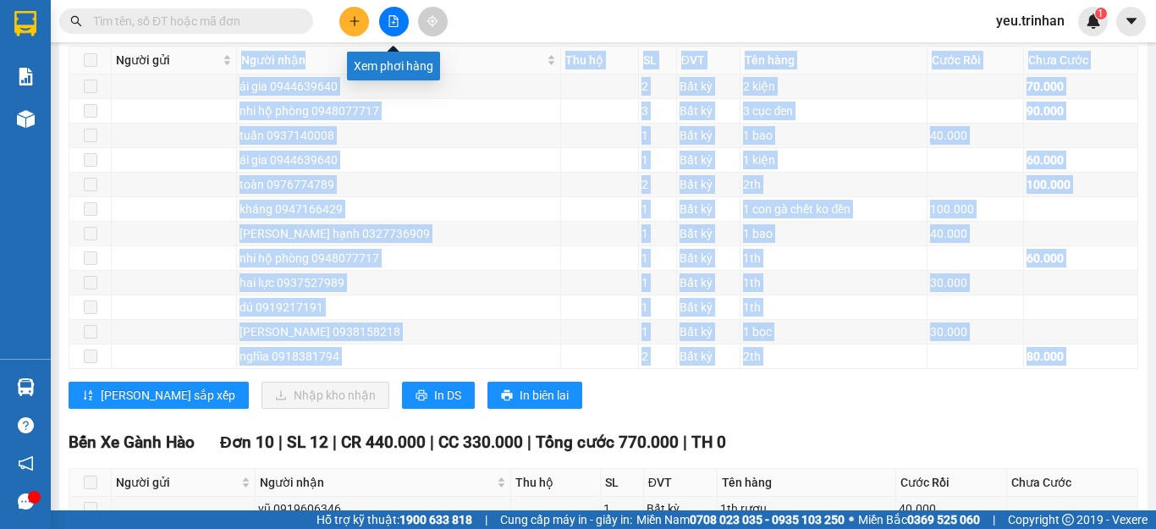
click at [398, 19] on icon "file-add" at bounding box center [393, 21] width 9 height 12
click at [434, 405] on span "In DS" at bounding box center [447, 395] width 27 height 19
